Goal: Find specific page/section: Find specific page/section

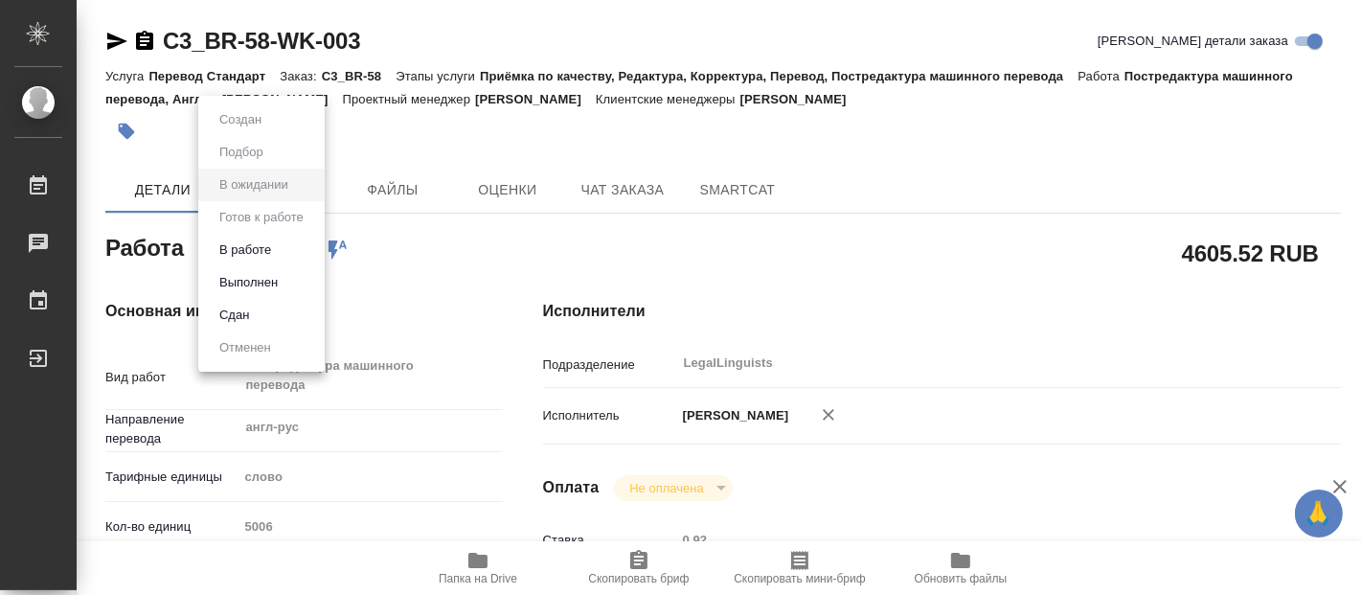
click at [295, 248] on body "🙏 .cls-1 fill:#fff; AWATERA Fadeeva Elena Работы 0 Чаты График Выйти C3_BR-58-W…" at bounding box center [681, 297] width 1362 height 595
click at [267, 244] on button "В работе" at bounding box center [245, 249] width 63 height 21
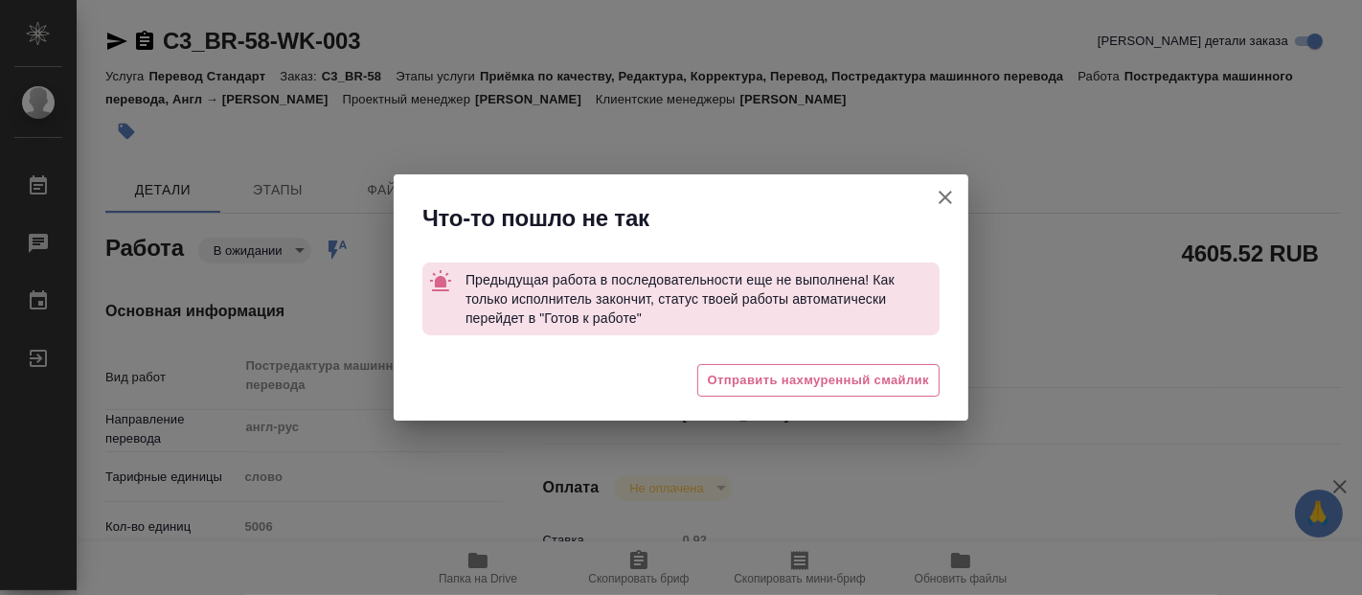
type textarea "x"
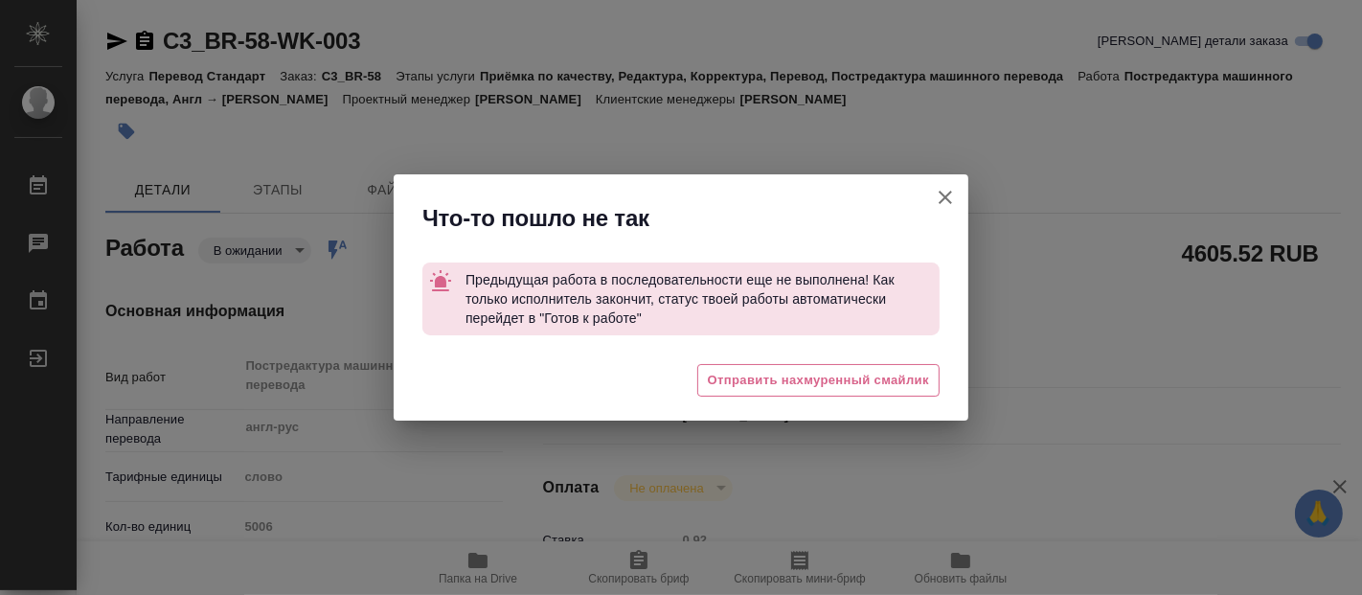
type textarea "x"
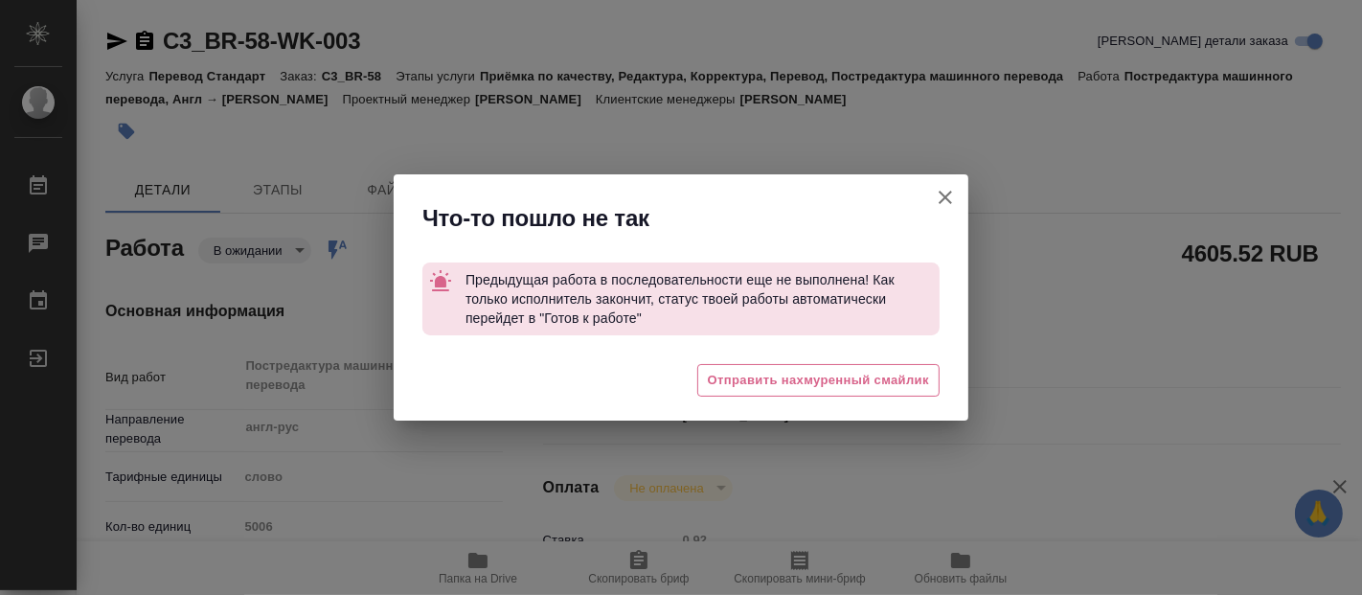
click at [946, 195] on icon "button" at bounding box center [945, 197] width 23 height 23
type textarea "x"
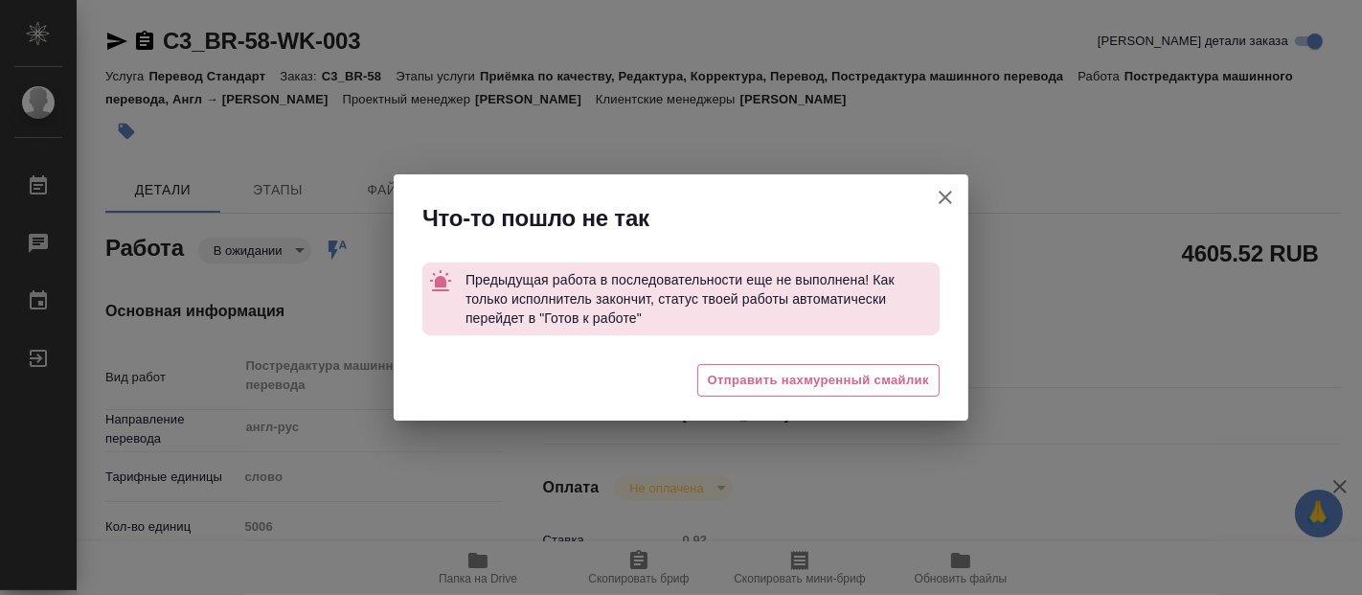
type textarea "x"
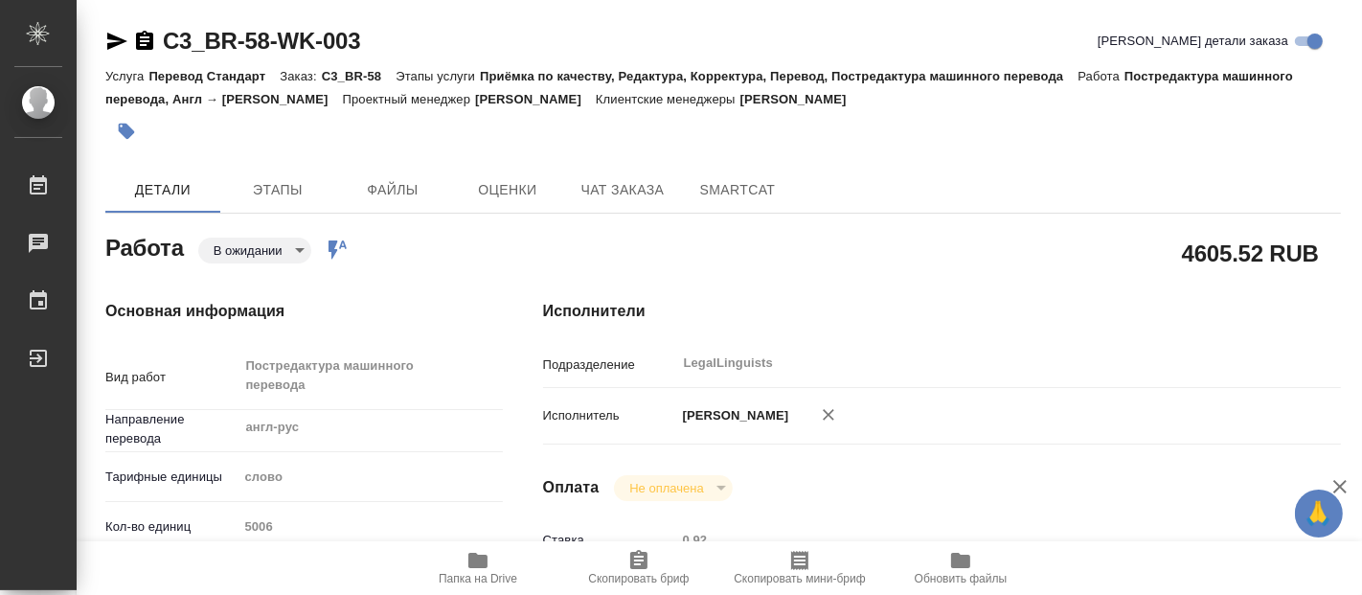
type textarea "x"
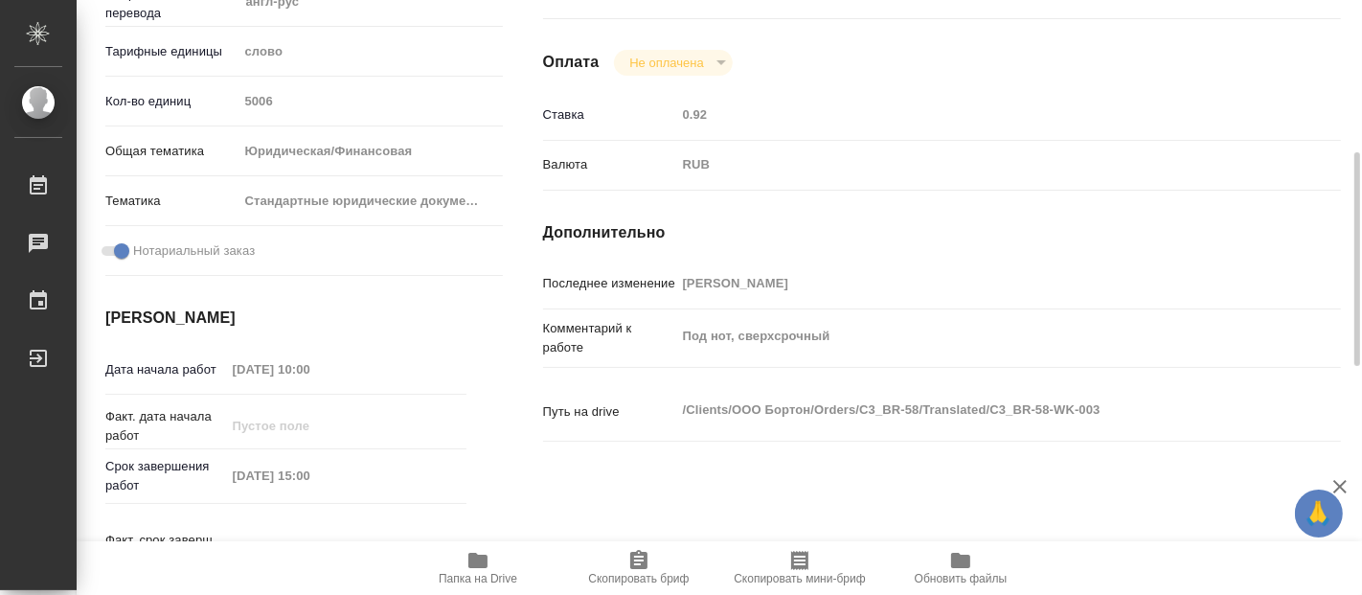
scroll to position [319, 0]
